Goal: Register for event/course

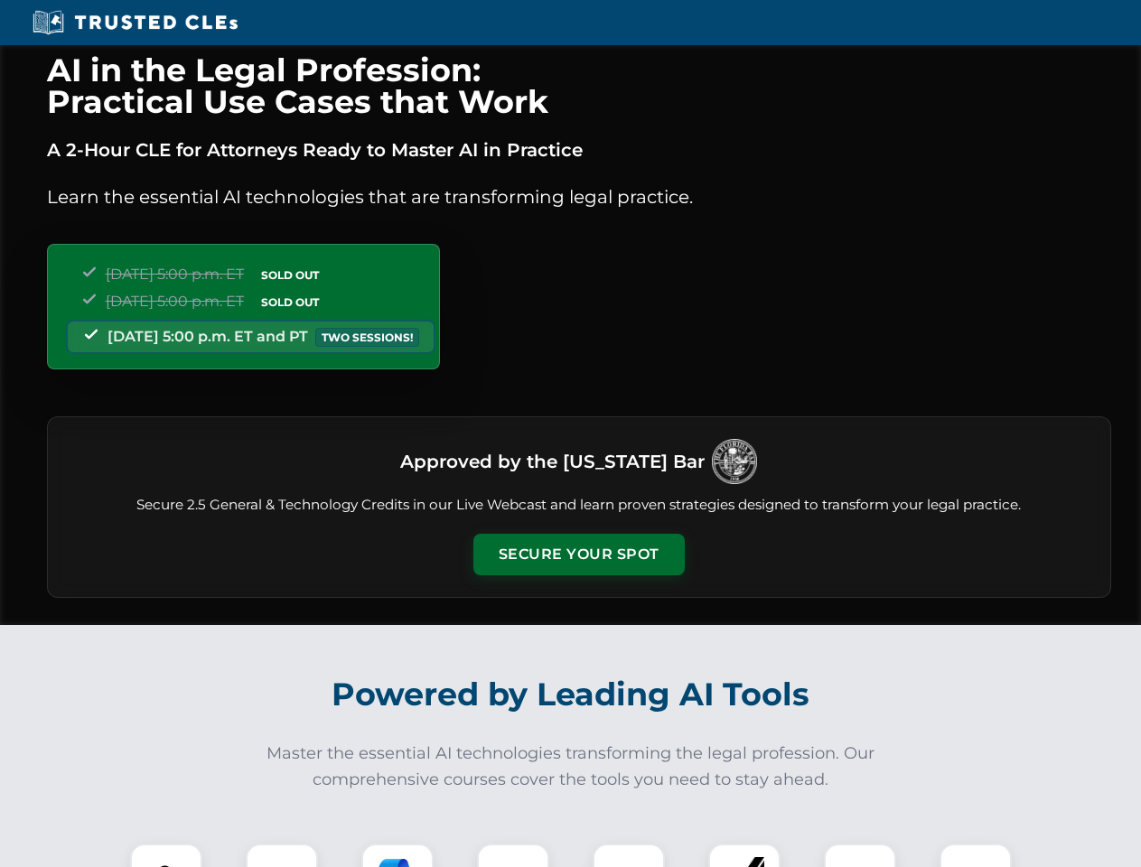
click at [578, 555] on button "Secure Your Spot" at bounding box center [578, 555] width 211 height 42
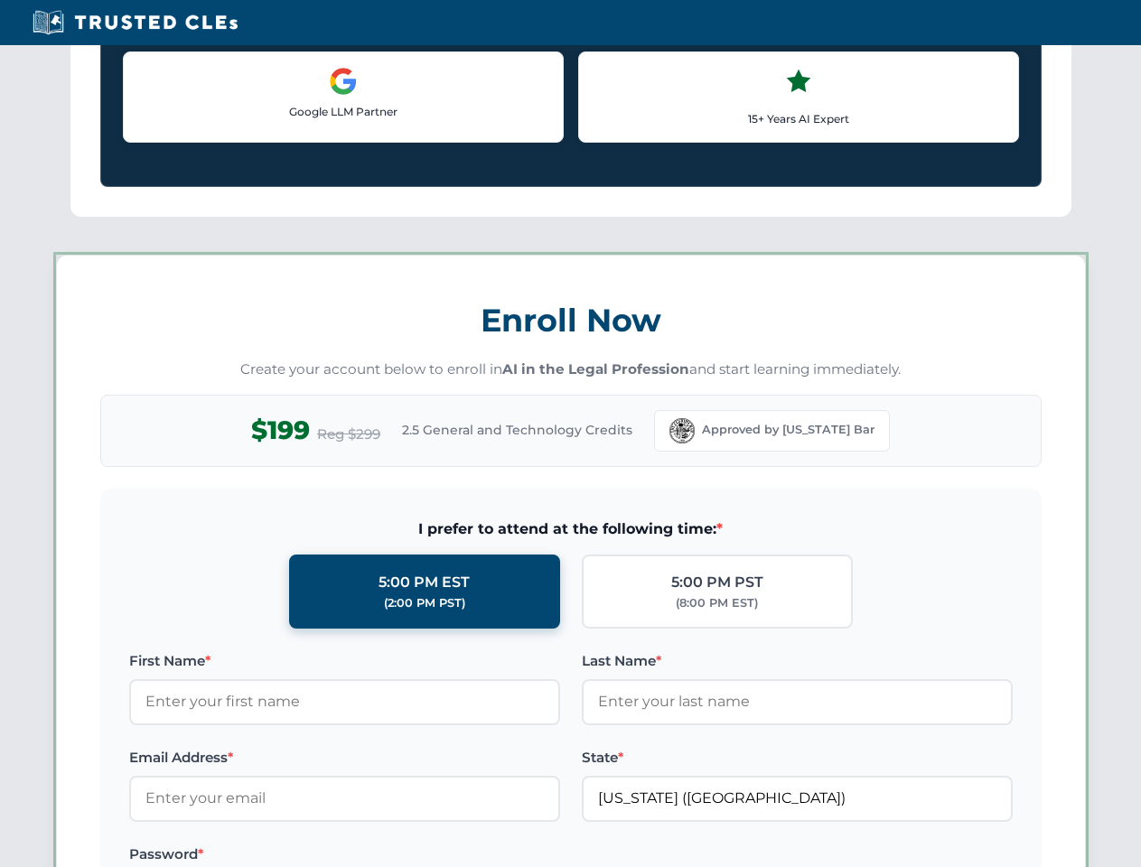
click at [397, 855] on label "Password *" at bounding box center [344, 855] width 431 height 22
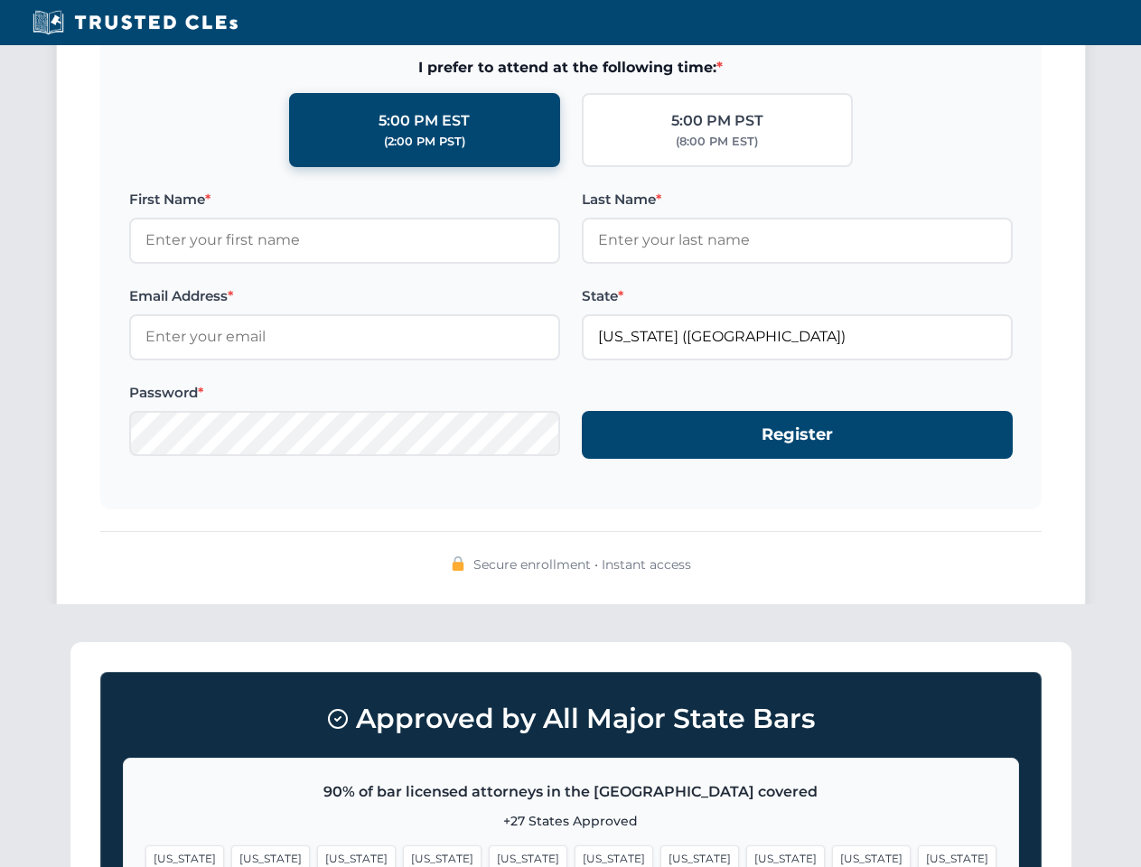
click at [832, 855] on span "[US_STATE]" at bounding box center [871, 858] width 79 height 26
